Goal: Task Accomplishment & Management: Use online tool/utility

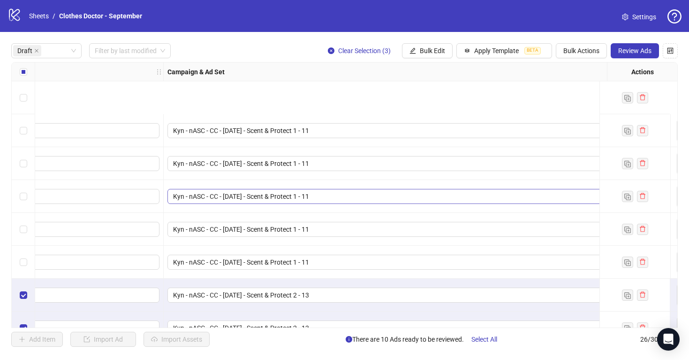
scroll to position [86, 223]
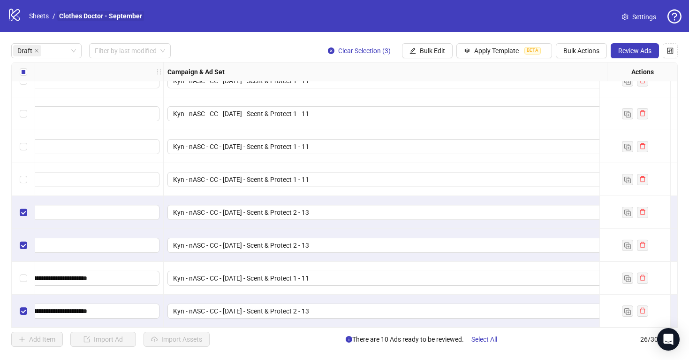
drag, startPoint x: 214, startPoint y: 50, endPoint x: 119, endPoint y: 16, distance: 101.5
click at [215, 49] on div "Draft Filter by last modified Clear Selection (3) Bulk Edit Apply Template BETA…" at bounding box center [344, 50] width 667 height 15
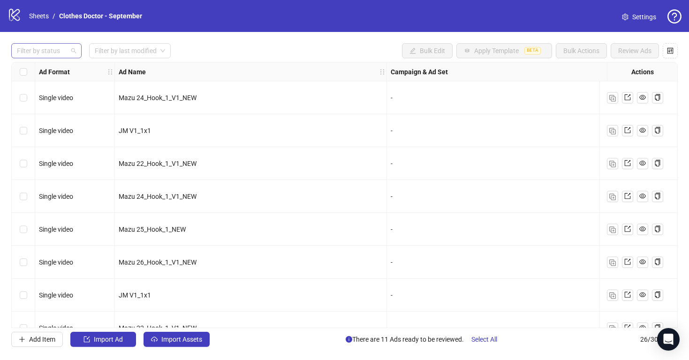
click at [42, 55] on div at bounding box center [41, 50] width 57 height 13
click at [44, 69] on div "Draft" at bounding box center [46, 70] width 55 height 10
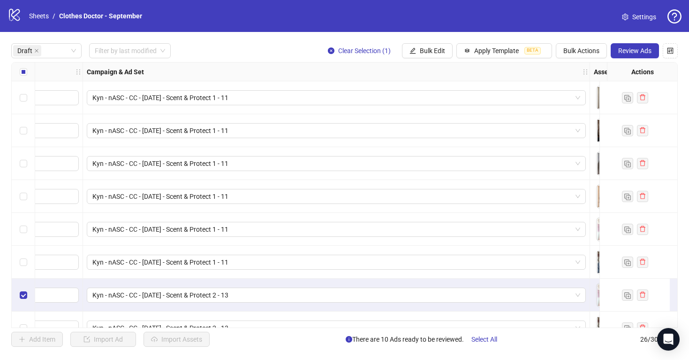
scroll to position [86, 304]
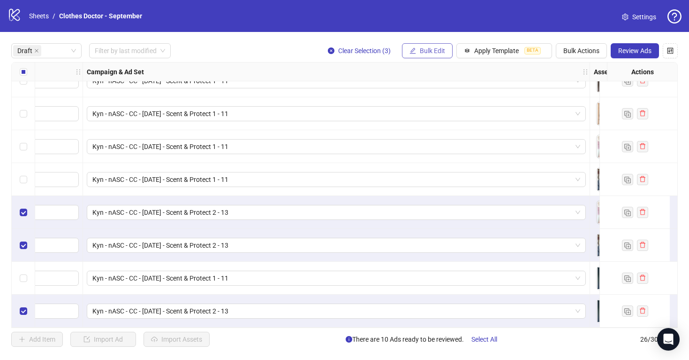
click at [425, 52] on span "Bulk Edit" at bounding box center [432, 51] width 25 height 8
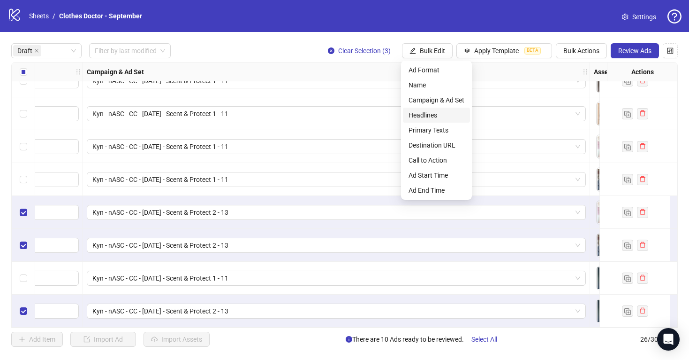
click at [444, 110] on span "Headlines" at bounding box center [437, 115] width 56 height 10
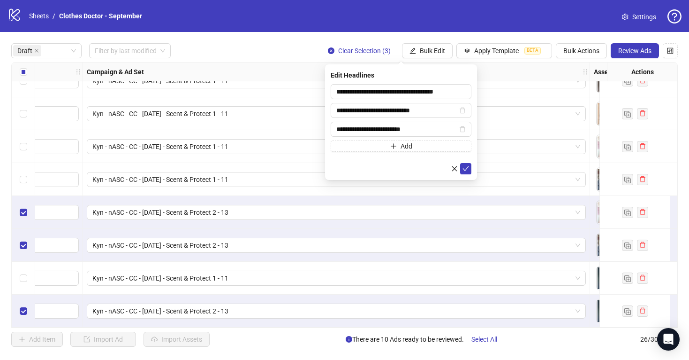
click at [366, 36] on div "**********" at bounding box center [344, 195] width 689 height 326
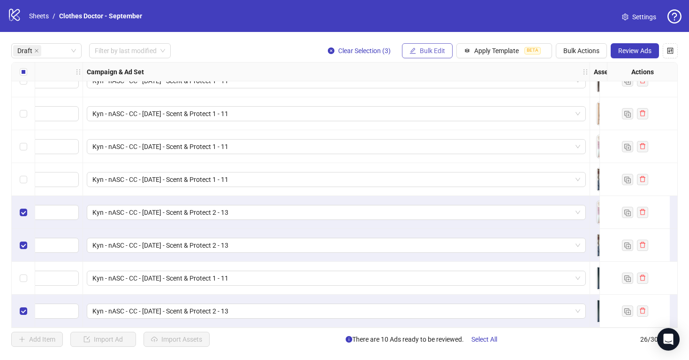
click at [430, 53] on span "Bulk Edit" at bounding box center [432, 51] width 25 height 8
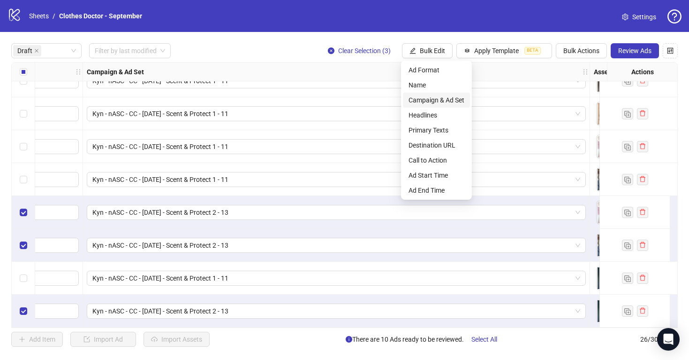
click at [428, 96] on span "Campaign & Ad Set" at bounding box center [437, 100] width 56 height 10
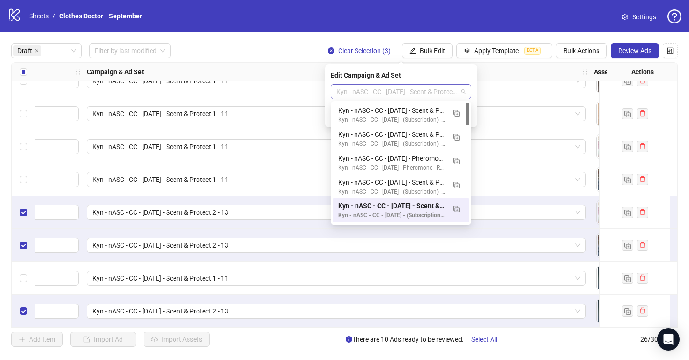
click at [464, 92] on span "Kyn - nASC - CC - [DATE] - Scent & Protect 2 - 13" at bounding box center [402, 91] width 130 height 14
type input "**"
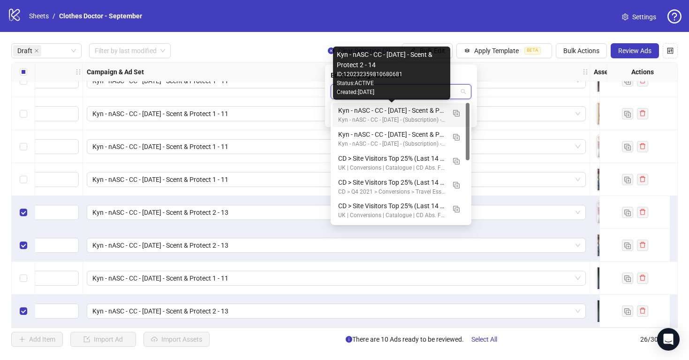
click at [403, 111] on div "Kyn - nASC - CC - 08/11/25 - Scent & Protect 2 - 14" at bounding box center [391, 110] width 107 height 10
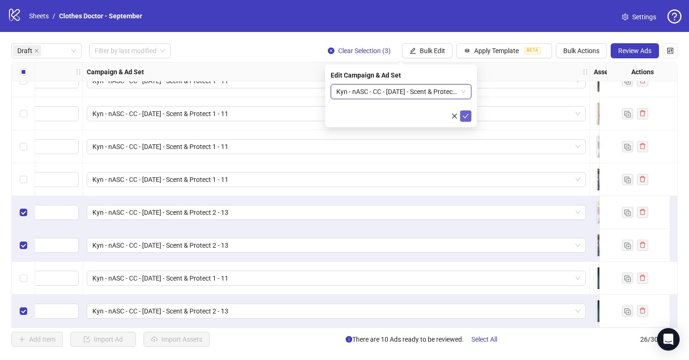
click at [467, 115] on icon "check" at bounding box center [466, 116] width 6 height 5
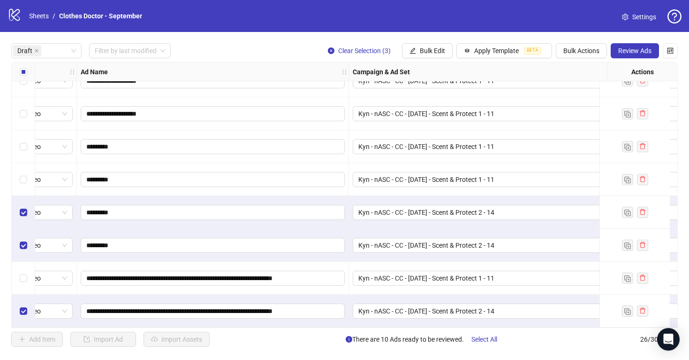
scroll to position [86, 0]
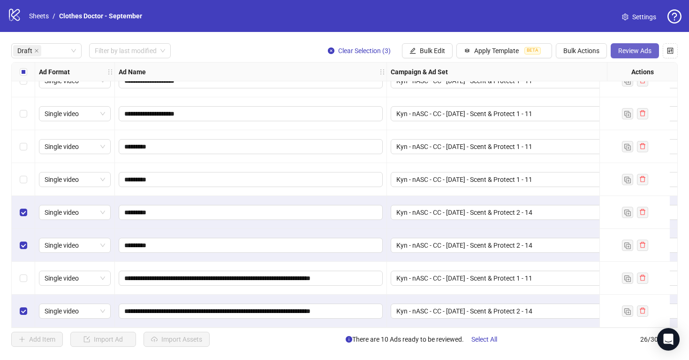
click at [639, 52] on span "Review Ads" at bounding box center [635, 51] width 33 height 8
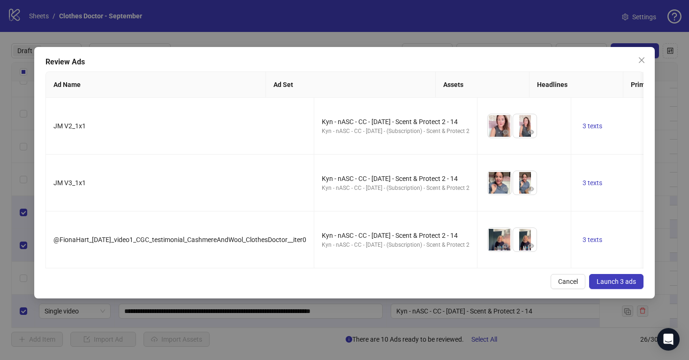
click at [617, 281] on span "Launch 3 ads" at bounding box center [616, 281] width 39 height 8
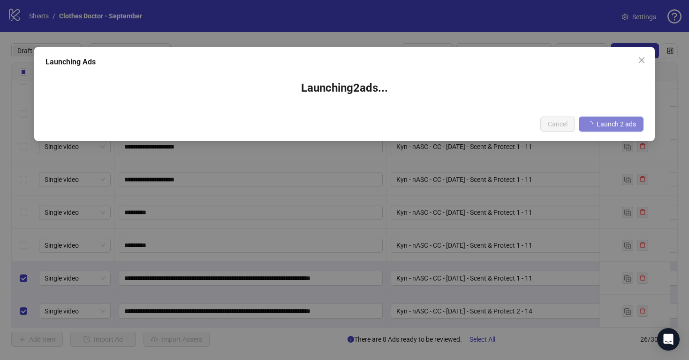
scroll to position [0, 0]
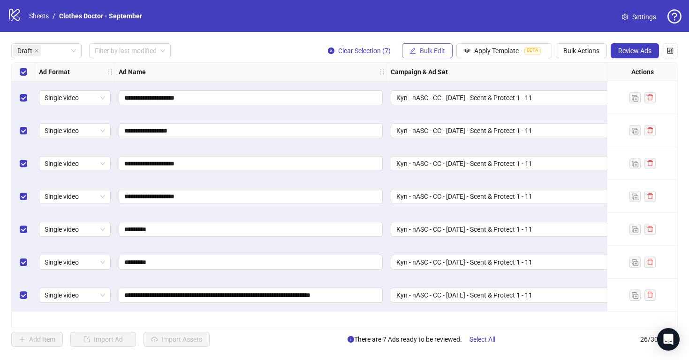
click at [432, 51] on span "Bulk Edit" at bounding box center [432, 51] width 25 height 8
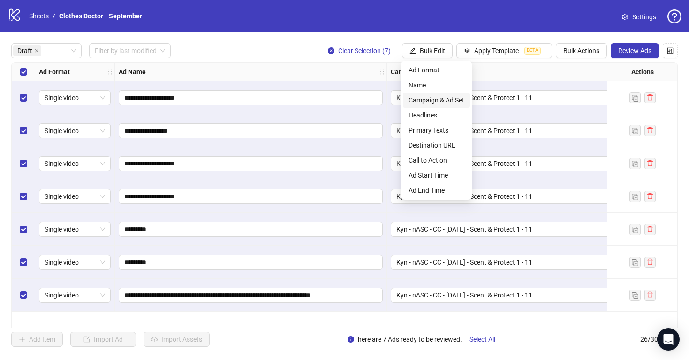
click at [433, 100] on span "Campaign & Ad Set" at bounding box center [437, 100] width 56 height 10
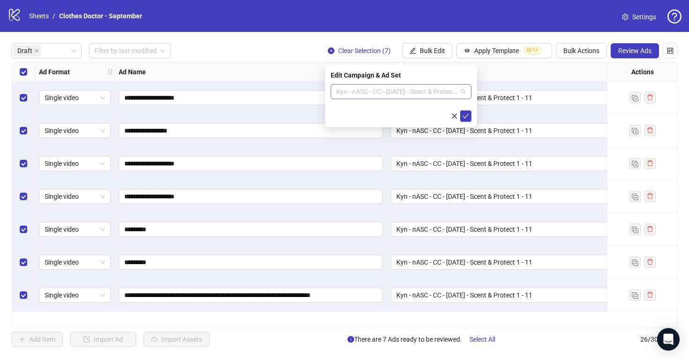
click at [462, 93] on span "Kyn - nASC - CC - [DATE] - Scent & Protect 1 - 11" at bounding box center [402, 91] width 130 height 14
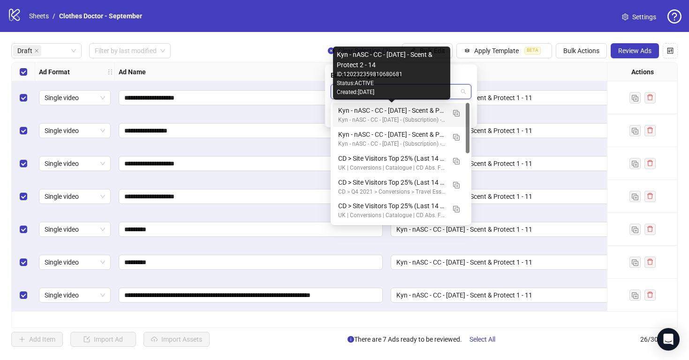
type input "*"
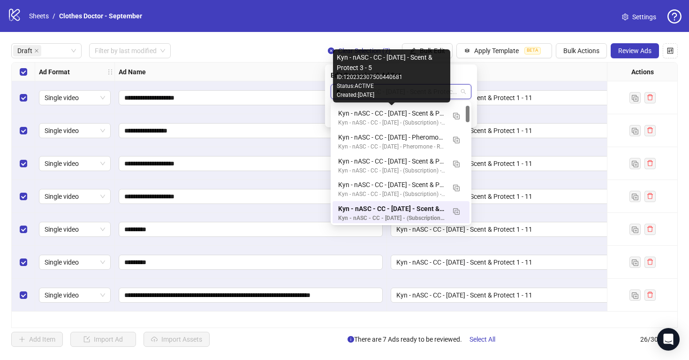
scroll to position [23, 0]
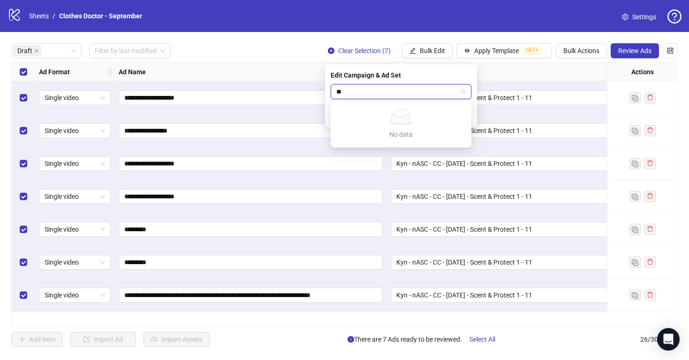
type input "*"
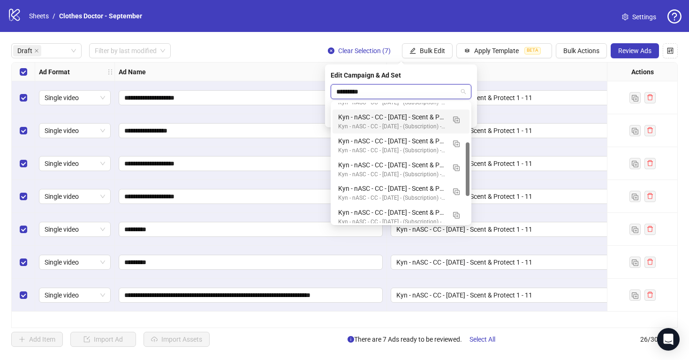
scroll to position [0, 0]
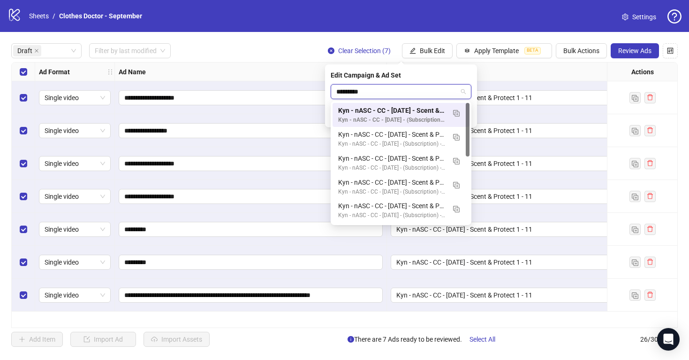
click at [443, 90] on input "*********" at bounding box center [397, 91] width 121 height 14
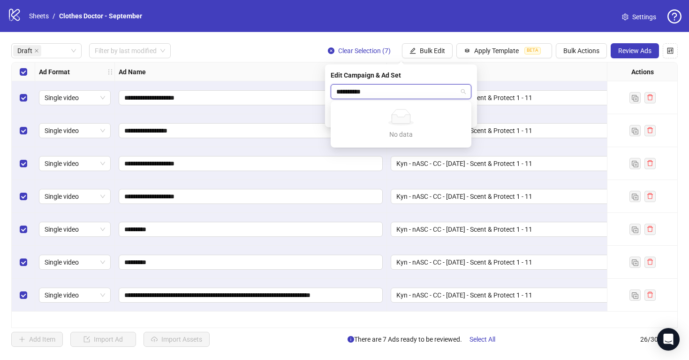
drag, startPoint x: 360, startPoint y: 94, endPoint x: 325, endPoint y: 93, distance: 34.8
click at [325, 93] on div "**********" at bounding box center [401, 95] width 152 height 63
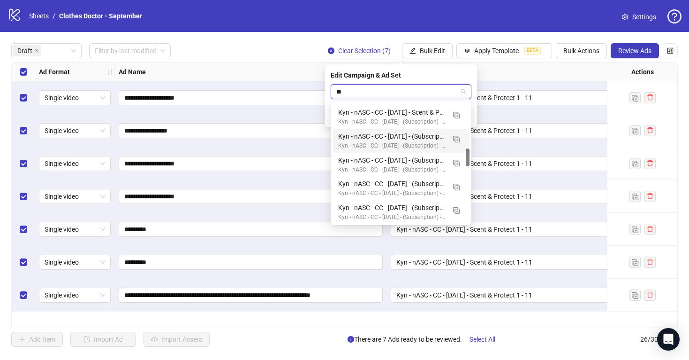
scroll to position [311, 0]
type input "**"
click at [290, 54] on div "Draft Filter by last modified Clear Selection (7) Bulk Edit Apply Template BETA…" at bounding box center [344, 50] width 667 height 15
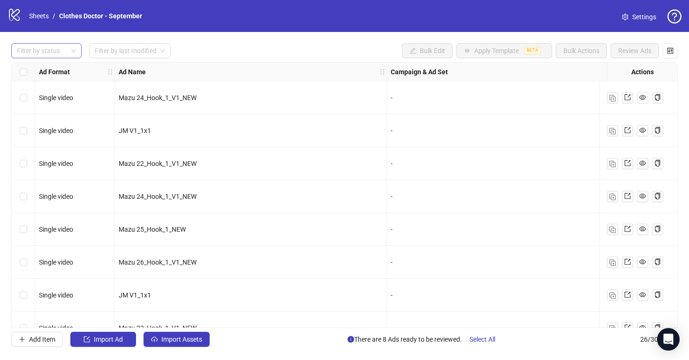
click at [43, 45] on div at bounding box center [41, 50] width 57 height 13
click at [42, 65] on div "Draft" at bounding box center [46, 70] width 55 height 10
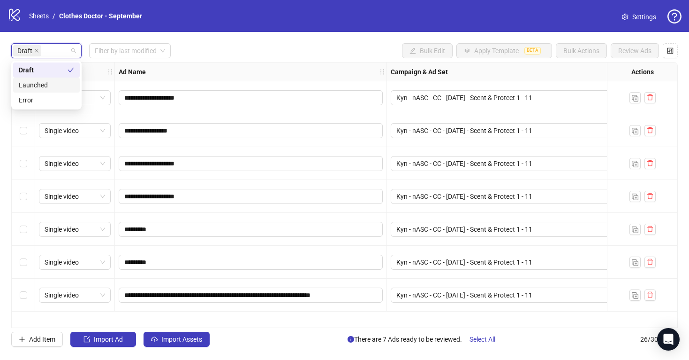
click at [3, 90] on div "**********" at bounding box center [344, 195] width 689 height 326
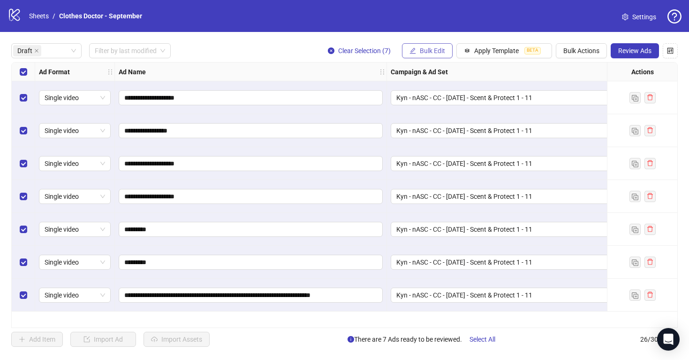
click at [437, 49] on span "Bulk Edit" at bounding box center [432, 51] width 25 height 8
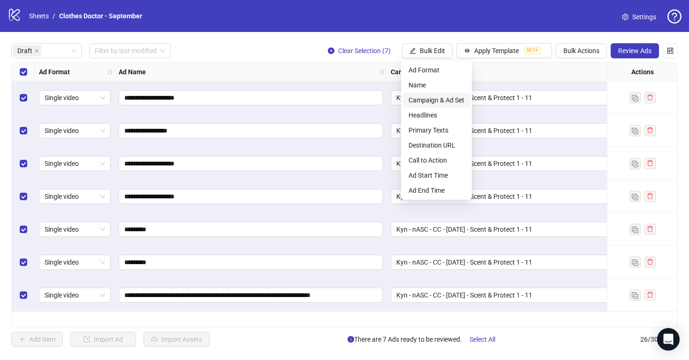
click at [432, 101] on span "Campaign & Ad Set" at bounding box center [437, 100] width 56 height 10
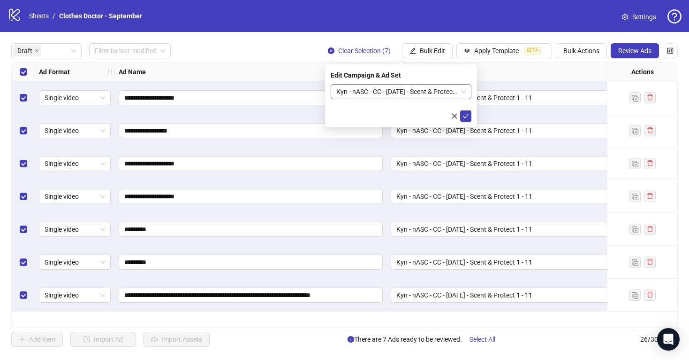
click at [411, 92] on span "Kyn - nASC - CC - [DATE] - Scent & Protect 1 - 11" at bounding box center [402, 91] width 130 height 14
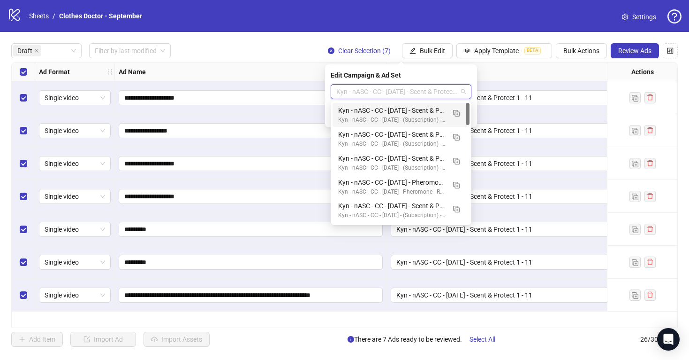
drag, startPoint x: 468, startPoint y: 112, endPoint x: 470, endPoint y: 96, distance: 15.6
click at [470, 96] on body "**********" at bounding box center [344, 180] width 689 height 360
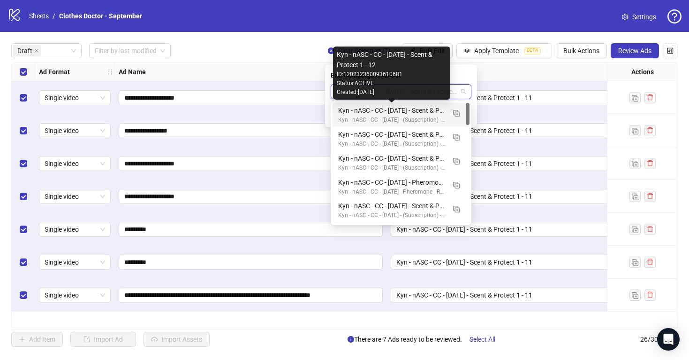
click at [414, 108] on div "Kyn - nASC - CC - 09/04/25 - Scent & Protect 1 - 12" at bounding box center [391, 110] width 107 height 10
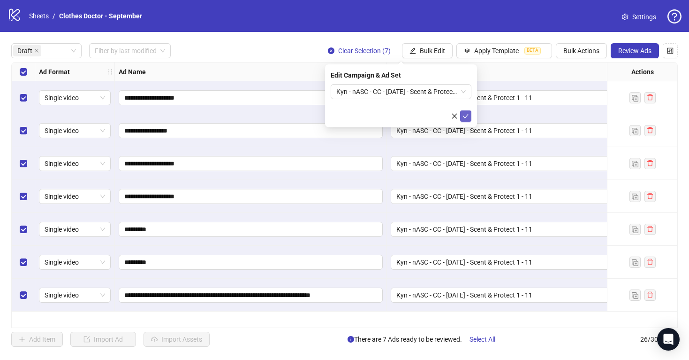
click at [465, 116] on icon "check" at bounding box center [466, 116] width 7 height 7
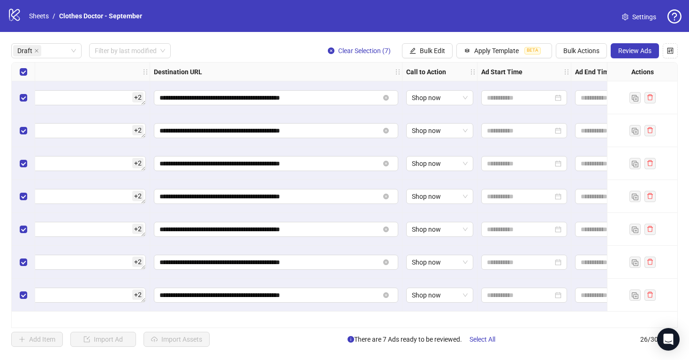
scroll to position [0, 1660]
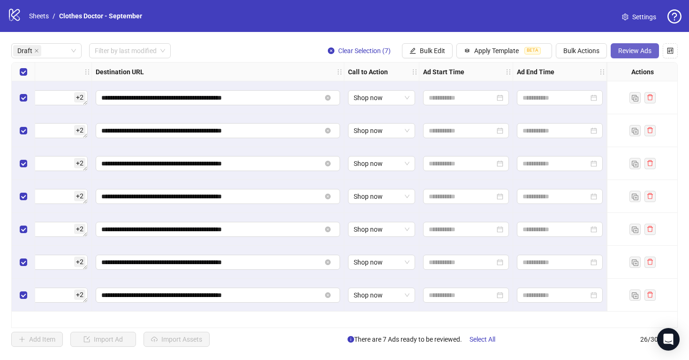
click at [618, 55] on button "Review Ads" at bounding box center [635, 50] width 48 height 15
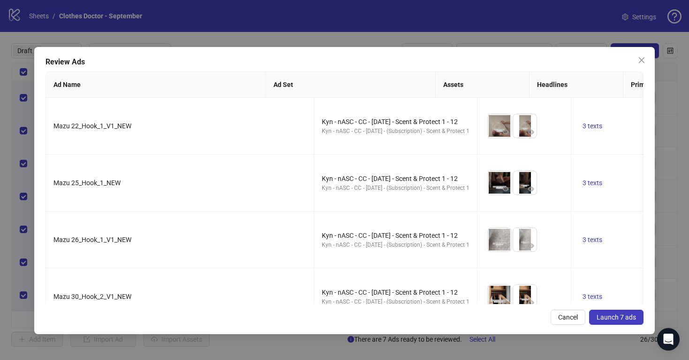
click at [612, 318] on span "Launch 7 ads" at bounding box center [616, 317] width 39 height 8
